Goal: Navigation & Orientation: Find specific page/section

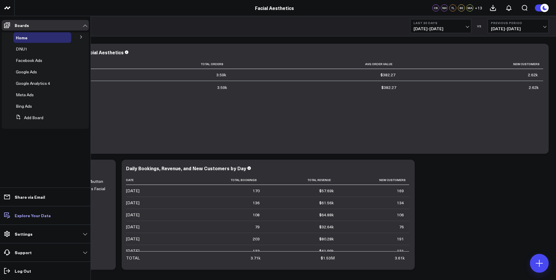
click at [45, 217] on p "Explore Your Data" at bounding box center [33, 215] width 36 height 5
